Goal: Task Accomplishment & Management: Manage account settings

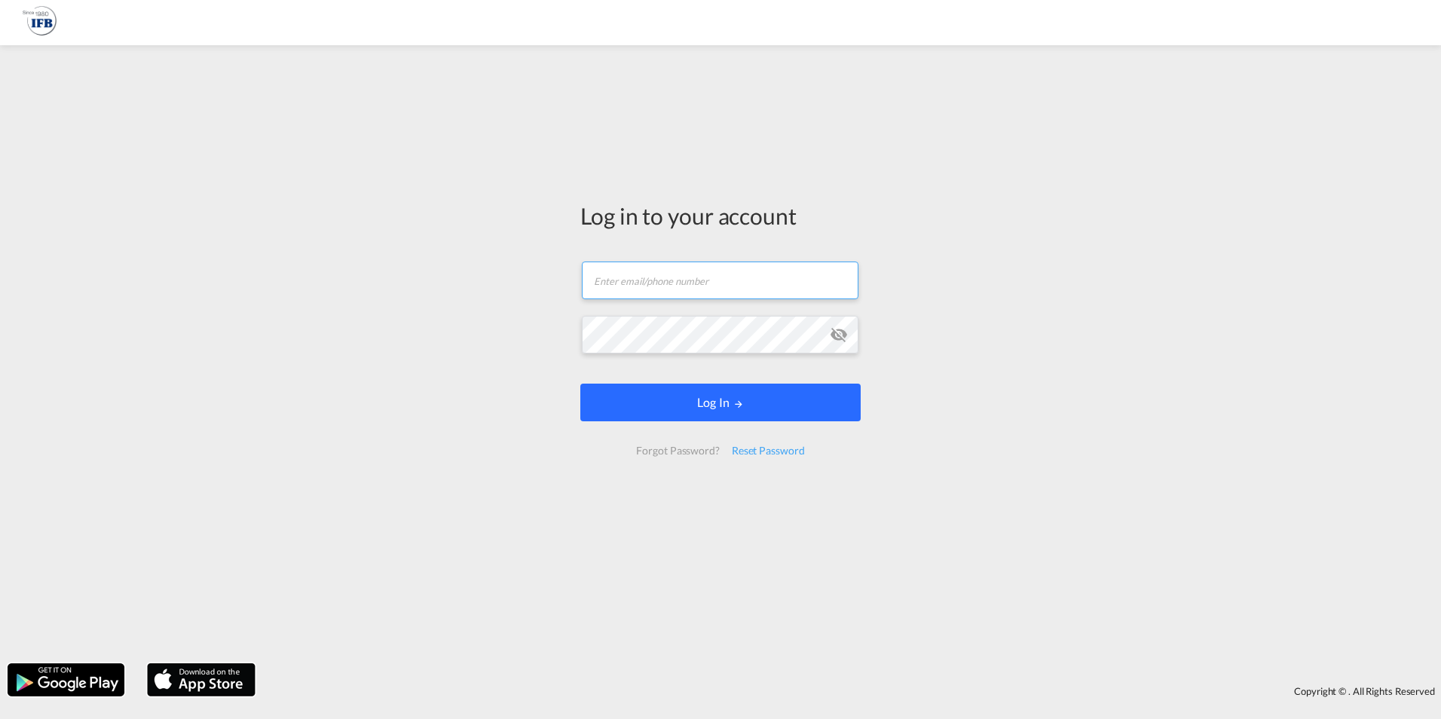
type input "[PERSON_NAME][EMAIL_ADDRESS][PERSON_NAME][DOMAIN_NAME]"
click at [687, 404] on button "Log In" at bounding box center [720, 403] width 280 height 38
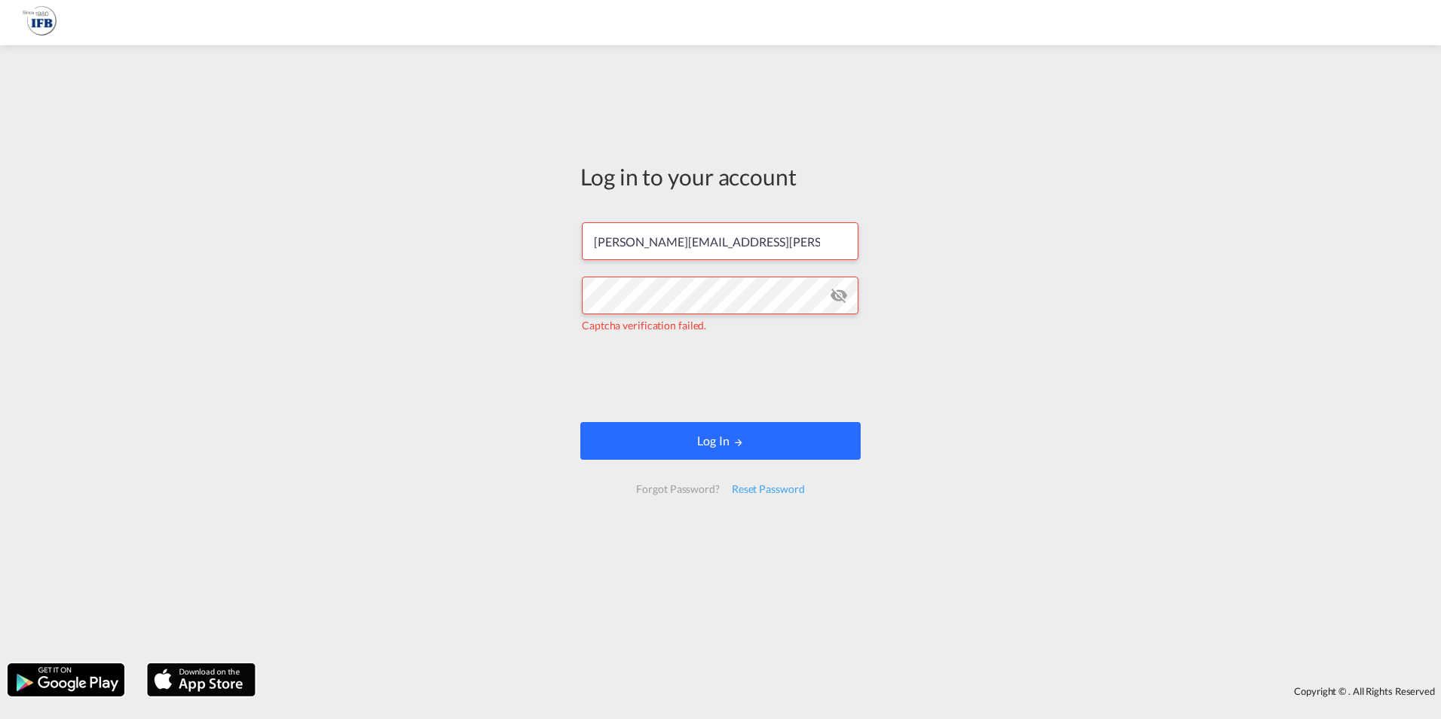
click at [754, 444] on button "Log In" at bounding box center [720, 441] width 280 height 38
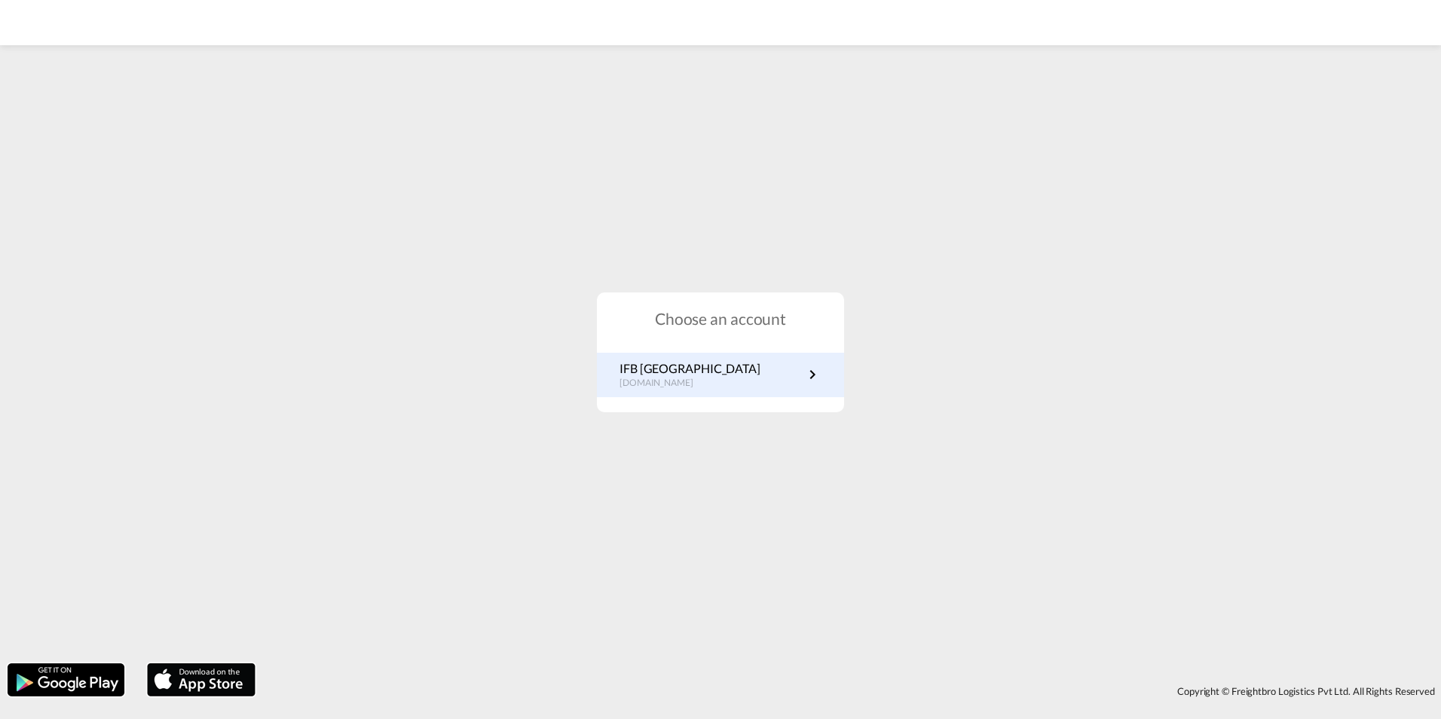
click at [663, 373] on p "IFB [GEOGRAPHIC_DATA]" at bounding box center [689, 368] width 141 height 17
